Goal: Find contact information: Find contact information

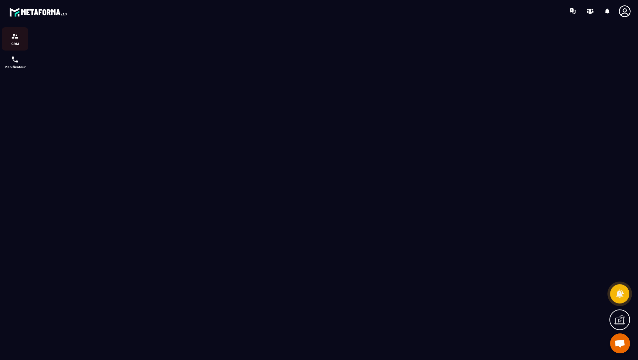
scroll to position [263, 0]
click at [15, 41] on div "CRM" at bounding box center [15, 38] width 27 height 13
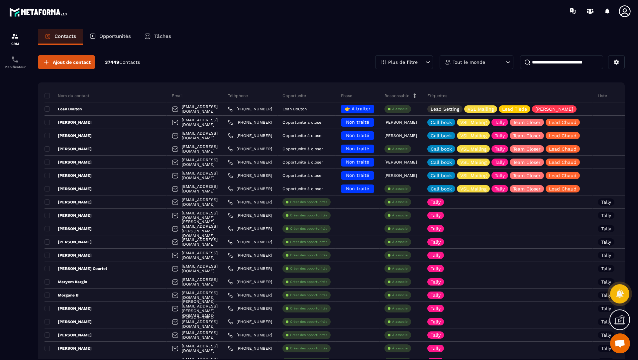
click at [542, 63] on input at bounding box center [561, 62] width 83 height 14
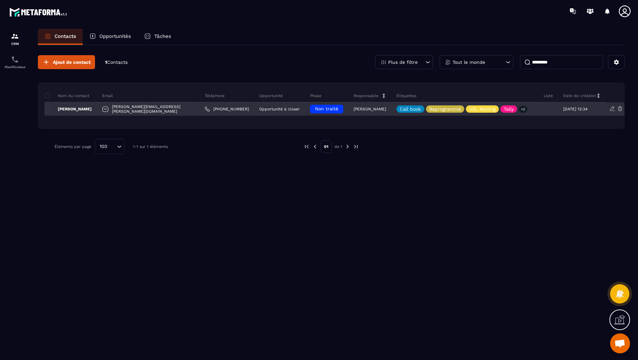
type input "*********"
drag, startPoint x: 173, startPoint y: 109, endPoint x: 113, endPoint y: 108, distance: 59.8
click at [113, 108] on div "[PERSON_NAME][EMAIL_ADDRESS][PERSON_NAME][DOMAIN_NAME]" at bounding box center [148, 108] width 103 height 13
copy p "[PERSON_NAME][EMAIL_ADDRESS][PERSON_NAME][DOMAIN_NAME]"
click at [91, 109] on div "[PERSON_NAME]" at bounding box center [71, 108] width 52 height 13
